Goal: Find specific page/section: Find specific page/section

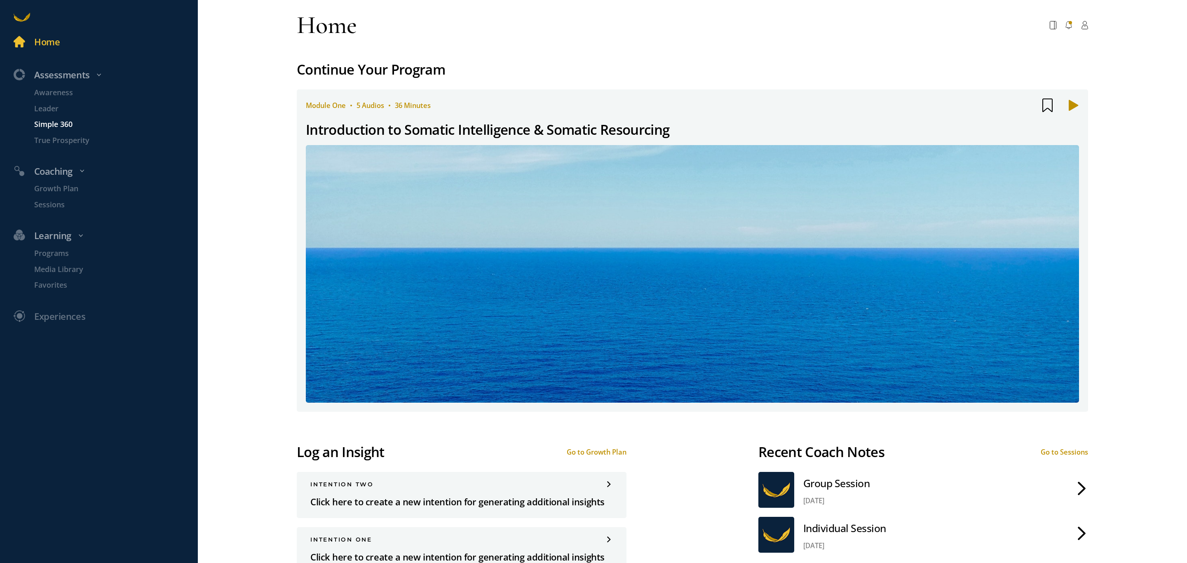
click at [54, 122] on p "Simple 360" at bounding box center [115, 125] width 162 height 12
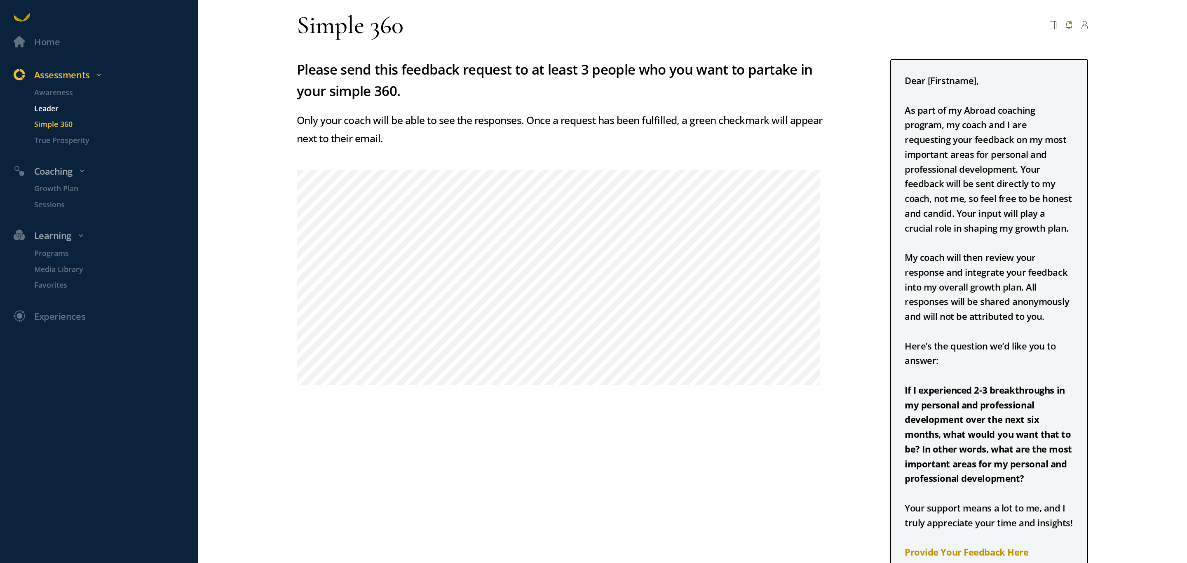
click at [41, 109] on p "Leader" at bounding box center [115, 109] width 162 height 12
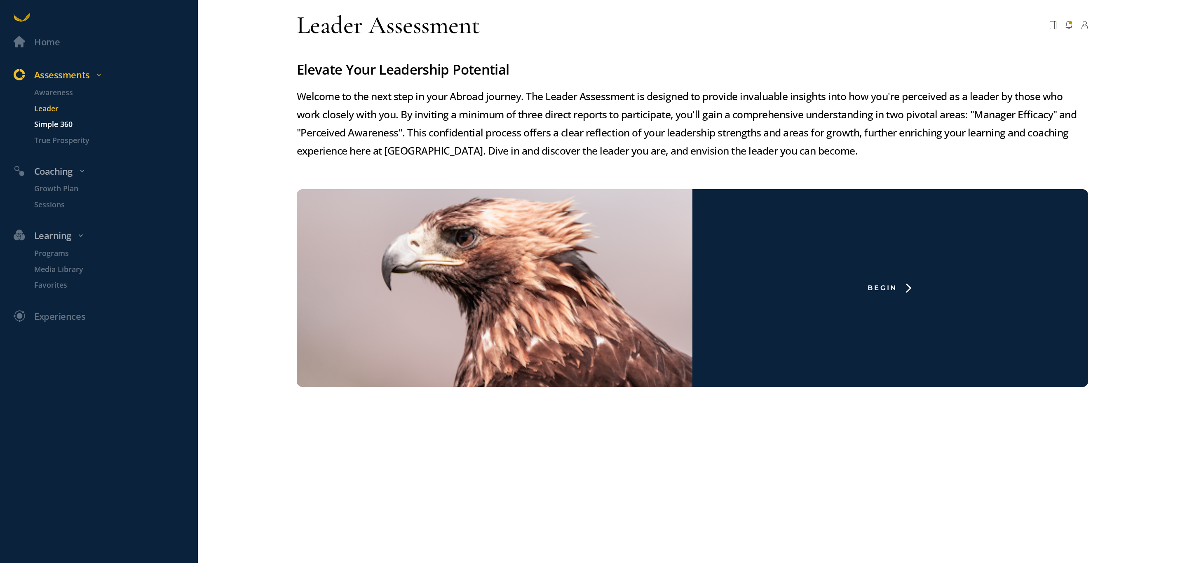
click at [54, 120] on p "Simple 360" at bounding box center [115, 125] width 162 height 12
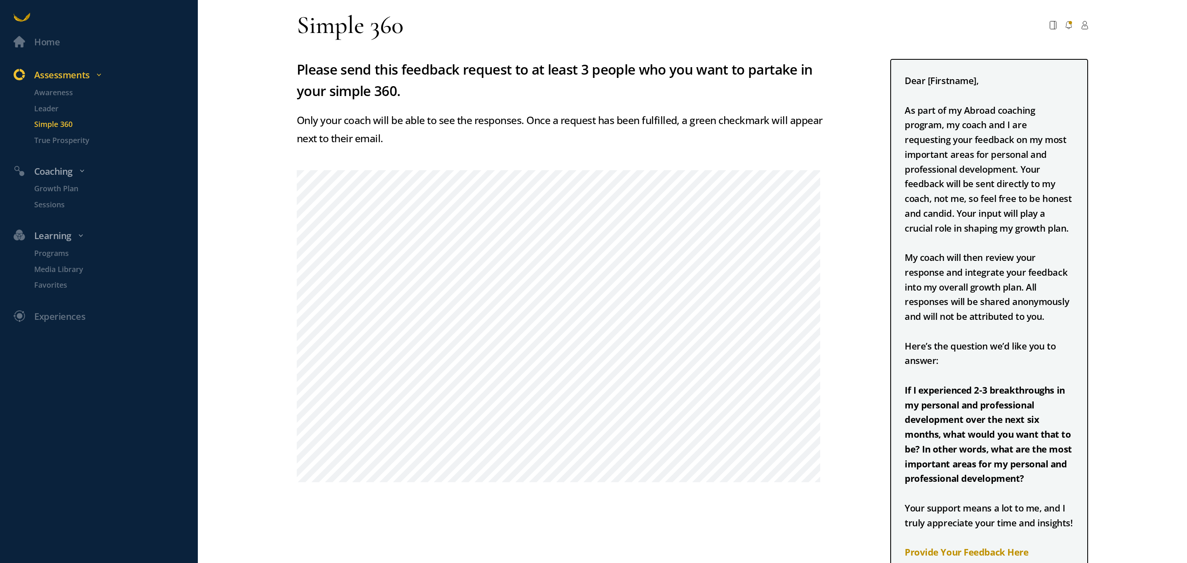
click at [897, 109] on div "Dear [Firstname], As part of my Abroad coaching program, my coach and I are req…" at bounding box center [989, 338] width 198 height 559
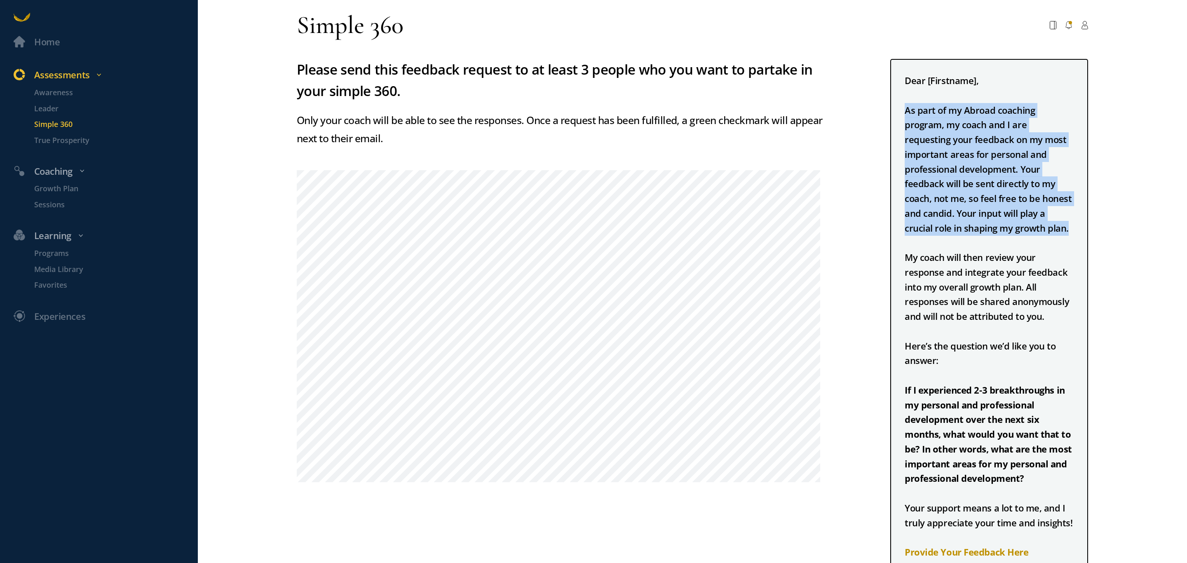
drag, startPoint x: 898, startPoint y: 110, endPoint x: 968, endPoint y: 222, distance: 132.1
click at [968, 222] on div "Dear [Firstname], As part of my Abroad coaching program, my coach and I are req…" at bounding box center [989, 338] width 198 height 559
copy div "As part of my Abroad coaching program, my coach and I are requesting your feedb…"
click at [1019, 228] on div "Dear [Firstname], As part of my Abroad coaching program, my coach and I are req…" at bounding box center [989, 338] width 198 height 559
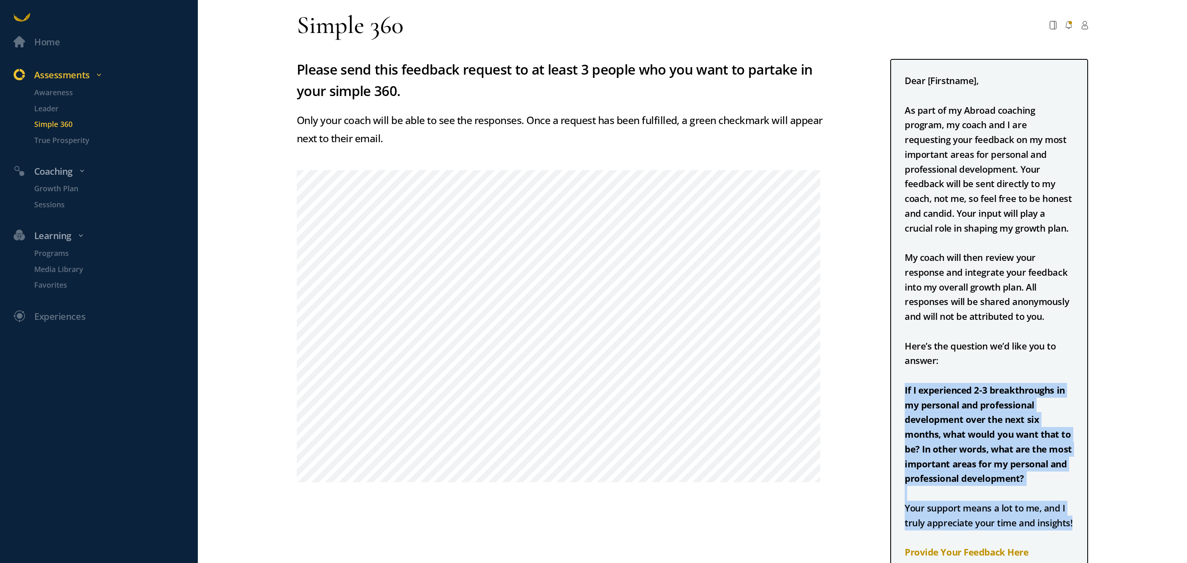
drag, startPoint x: 898, startPoint y: 389, endPoint x: 1068, endPoint y: 523, distance: 216.6
click at [1068, 523] on div "Dear [Firstname], As part of my Abroad coaching program, my coach and I are req…" at bounding box center [989, 338] width 198 height 559
copy div "If I experienced 2-3 breakthroughs in my personal and professional development …"
